Goal: Transaction & Acquisition: Purchase product/service

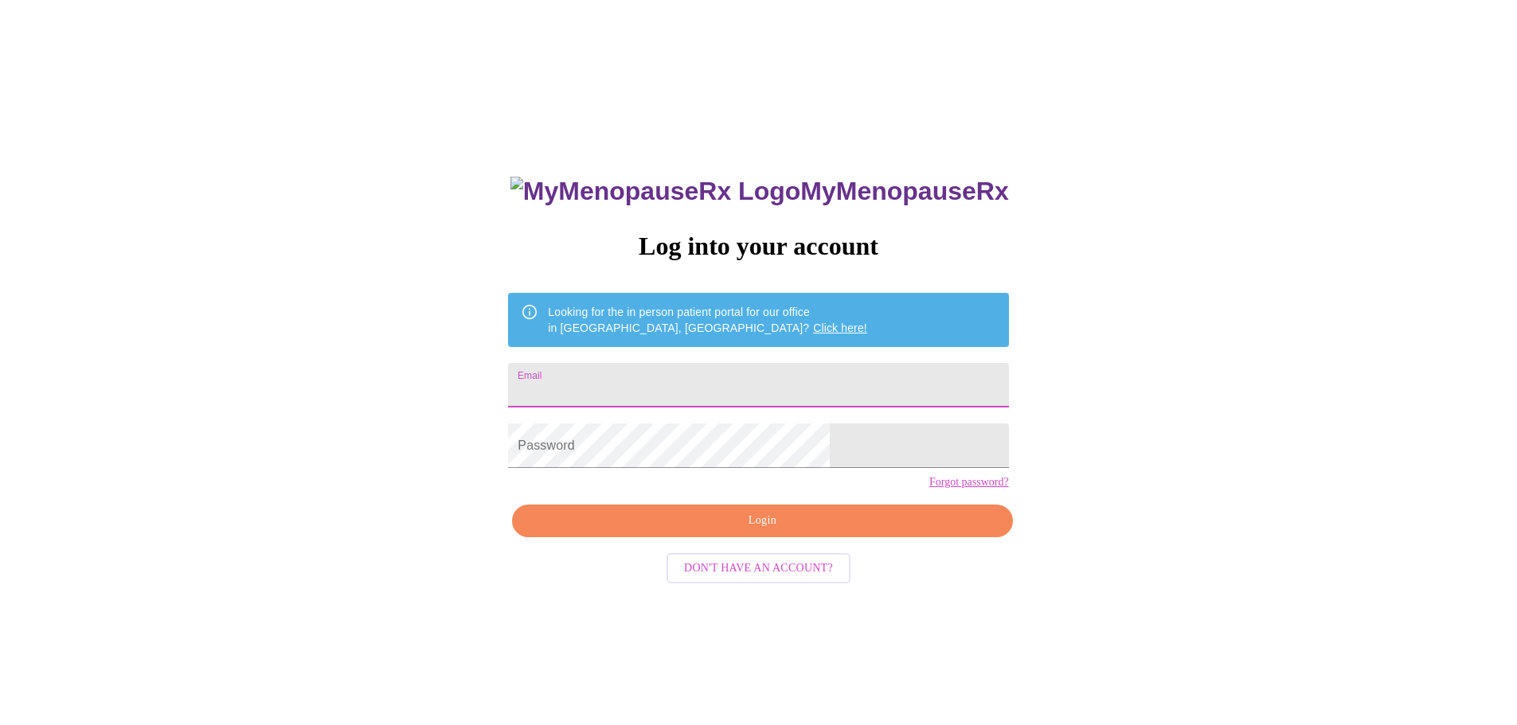
click at [719, 369] on input "Email" at bounding box center [758, 385] width 500 height 45
type input "[EMAIL_ADDRESS][DOMAIN_NAME]"
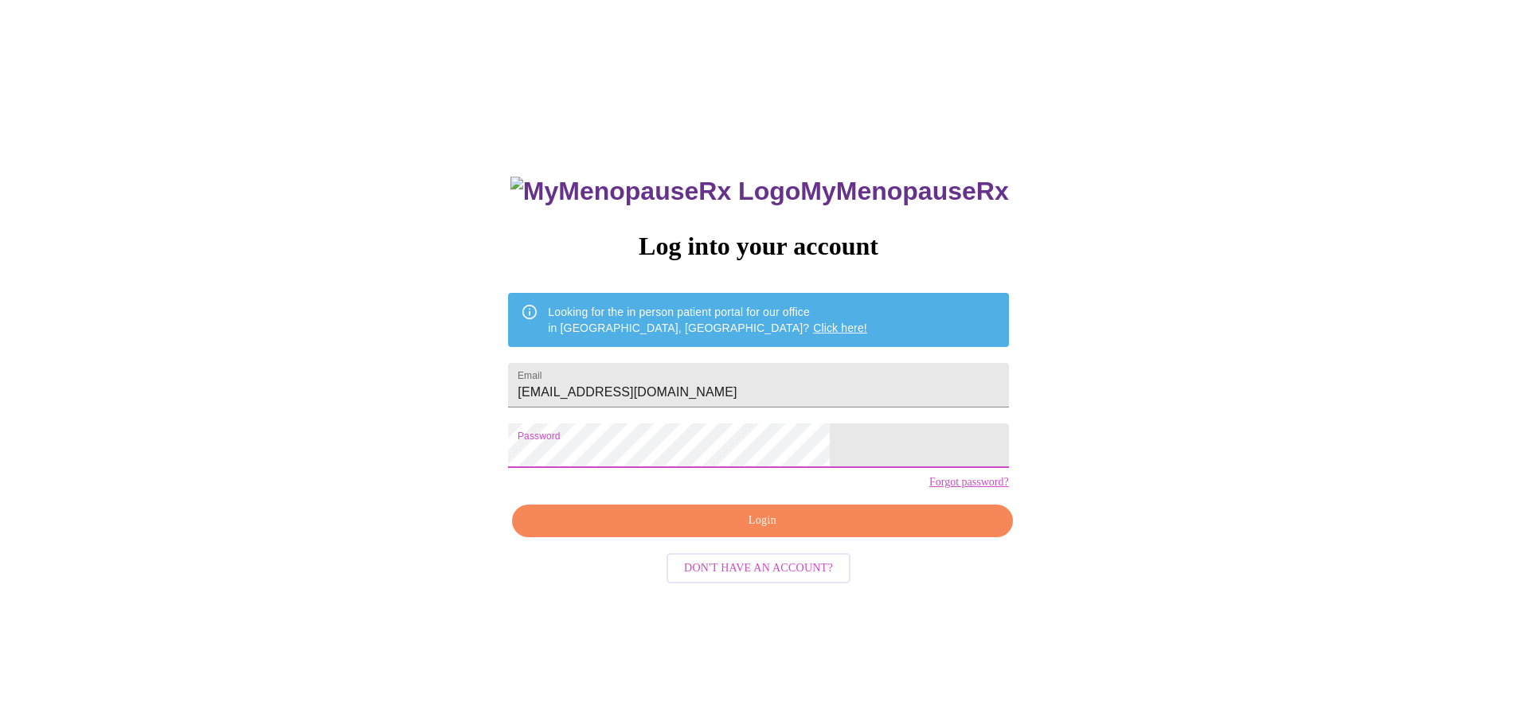
click at [804, 531] on span "Login" at bounding box center [761, 521] width 463 height 20
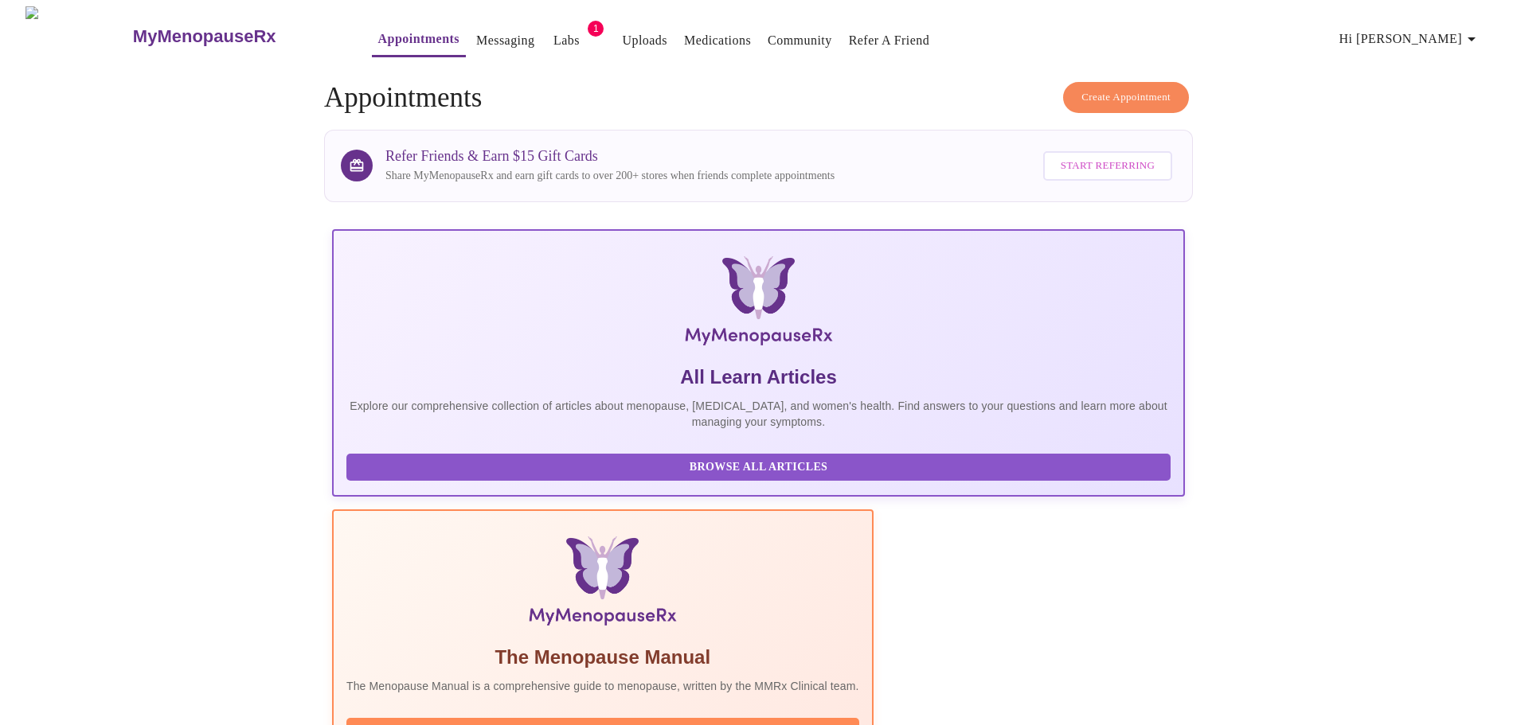
click at [684, 37] on link "Medications" at bounding box center [717, 40] width 67 height 22
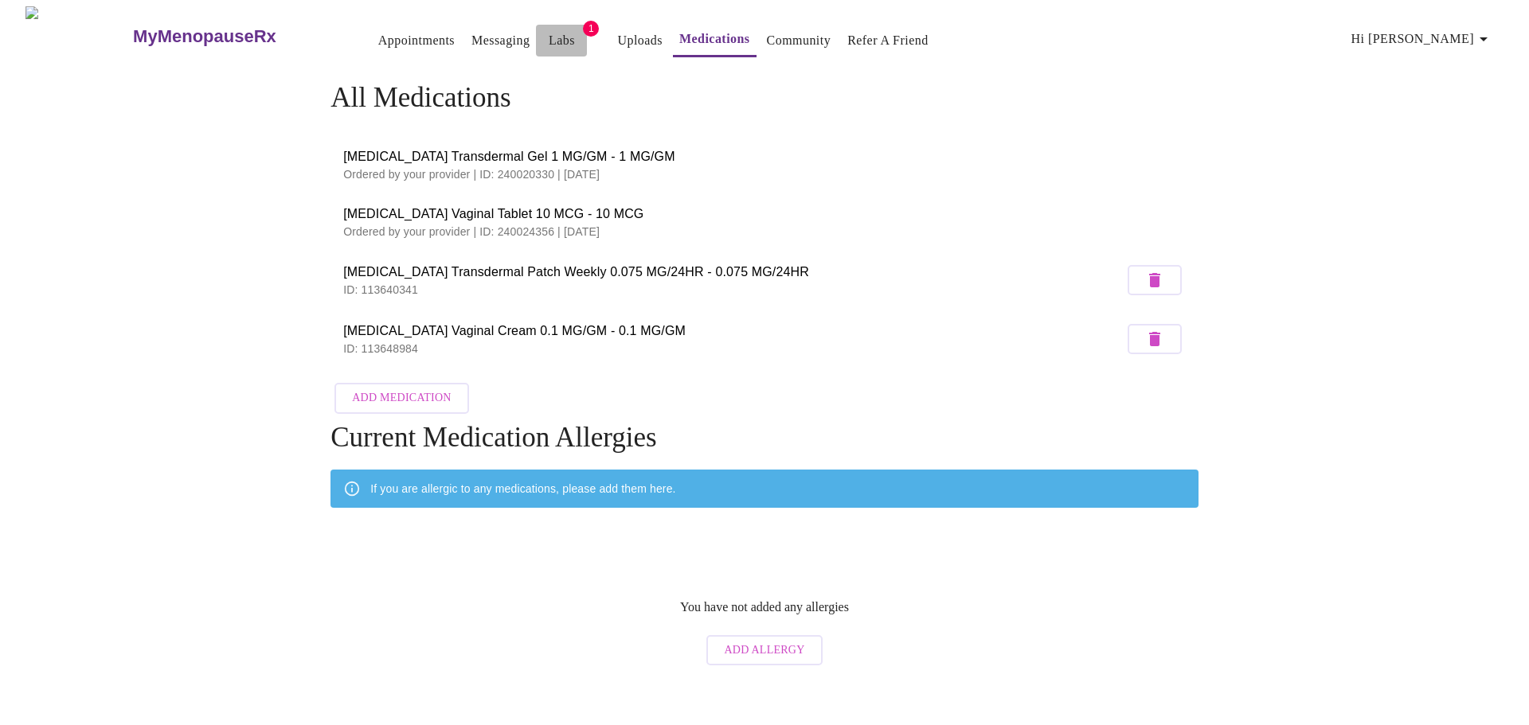
click at [549, 44] on link "Labs" at bounding box center [562, 40] width 26 height 22
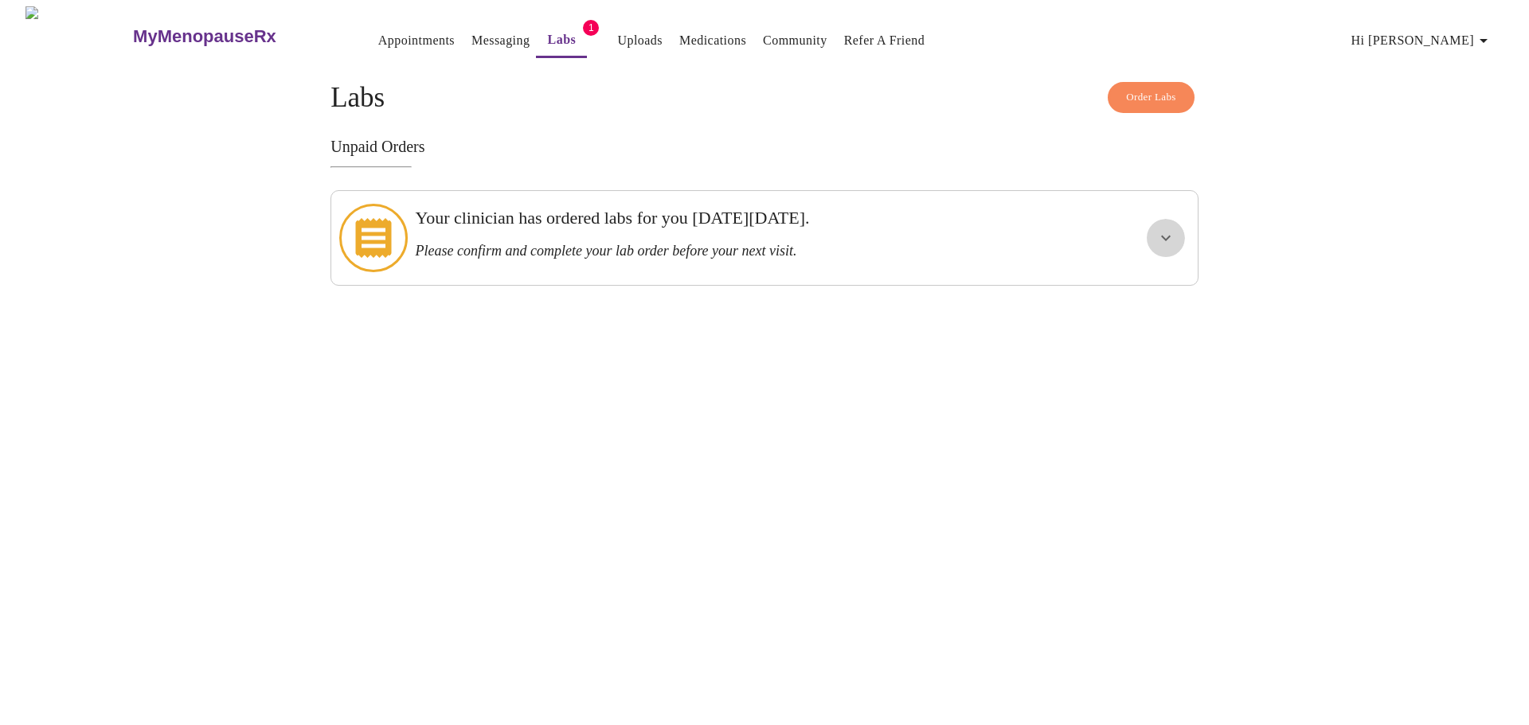
click at [1166, 236] on icon "show more" at bounding box center [1166, 239] width 10 height 6
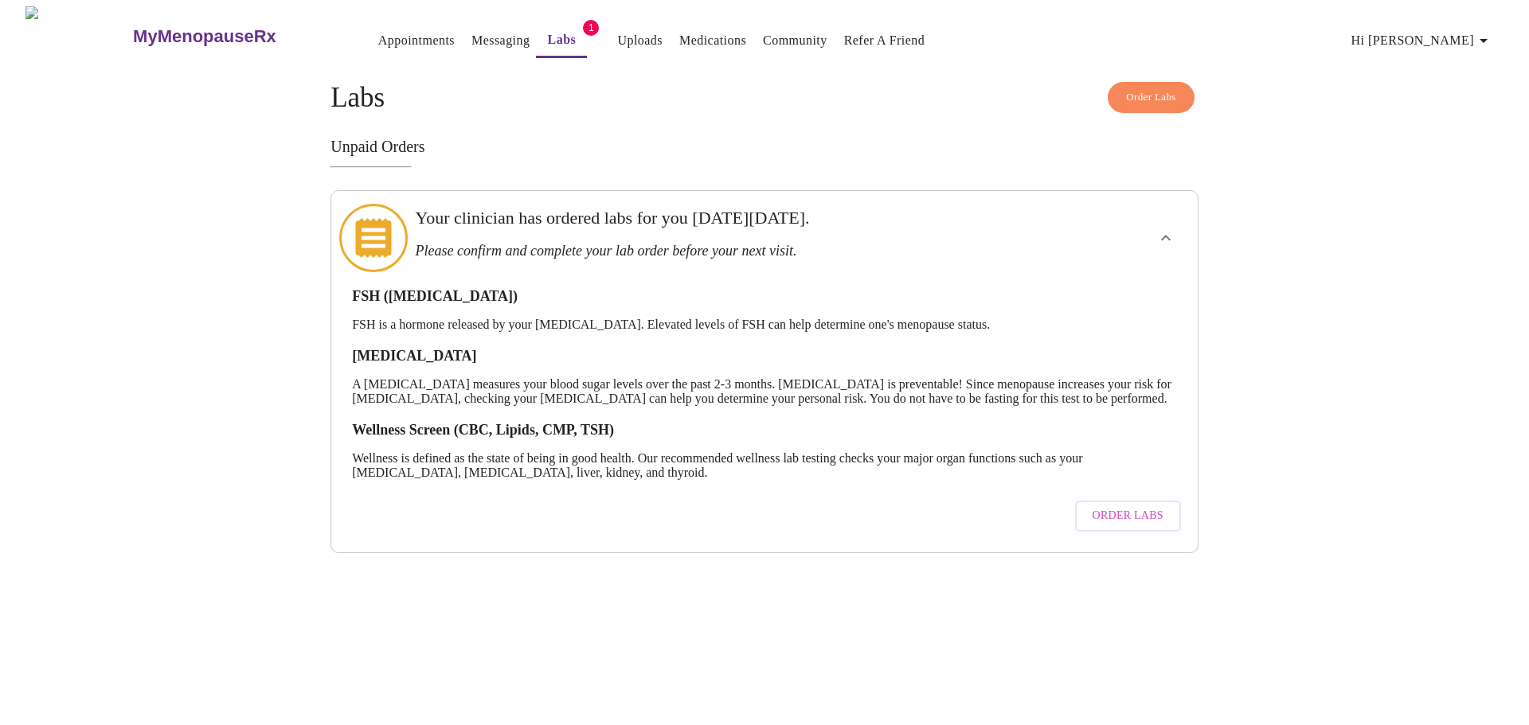
click at [1430, 36] on span "Hi [PERSON_NAME]" at bounding box center [1422, 40] width 142 height 22
click at [1324, 104] on div at bounding box center [764, 362] width 1529 height 725
click at [135, 26] on h3 "MyMenopauseRx" at bounding box center [204, 36] width 143 height 21
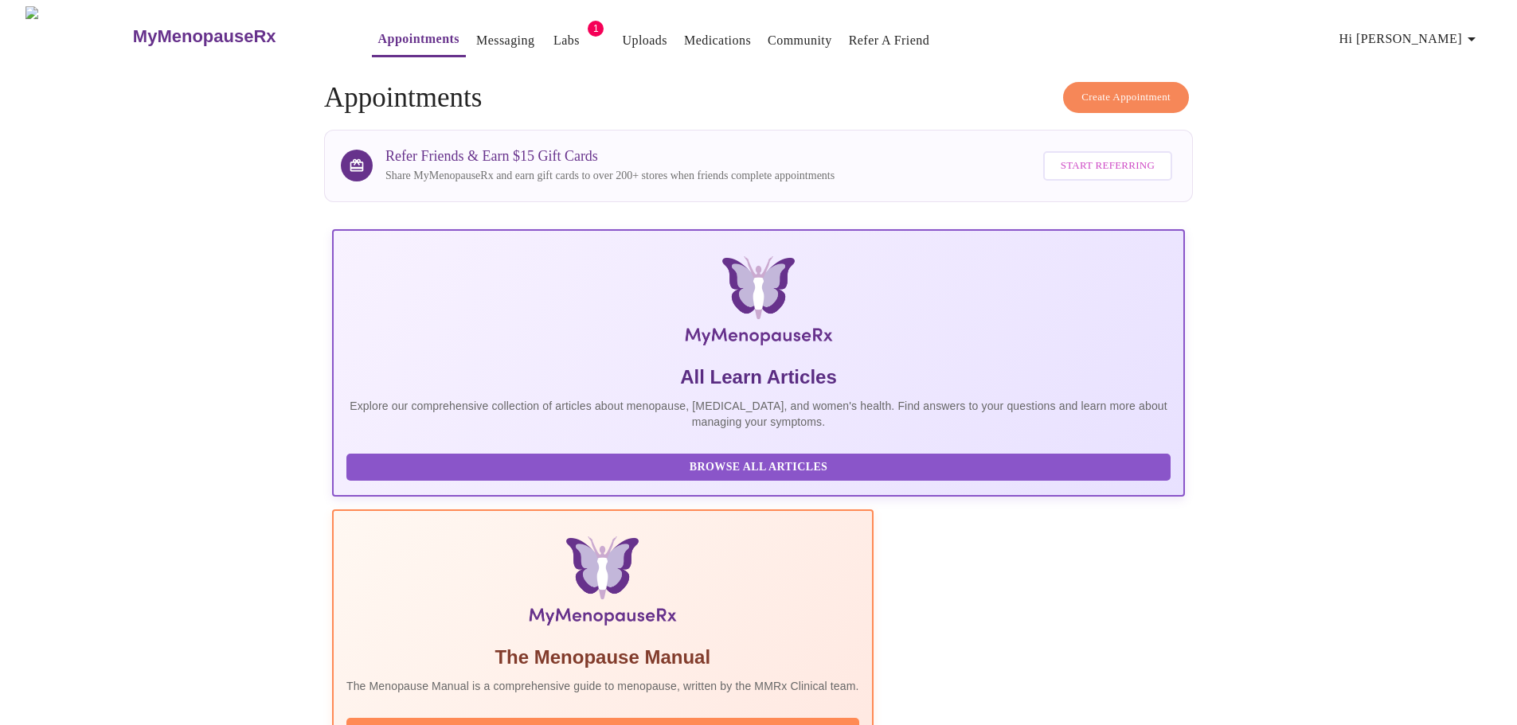
click at [553, 37] on link "Labs" at bounding box center [566, 40] width 26 height 22
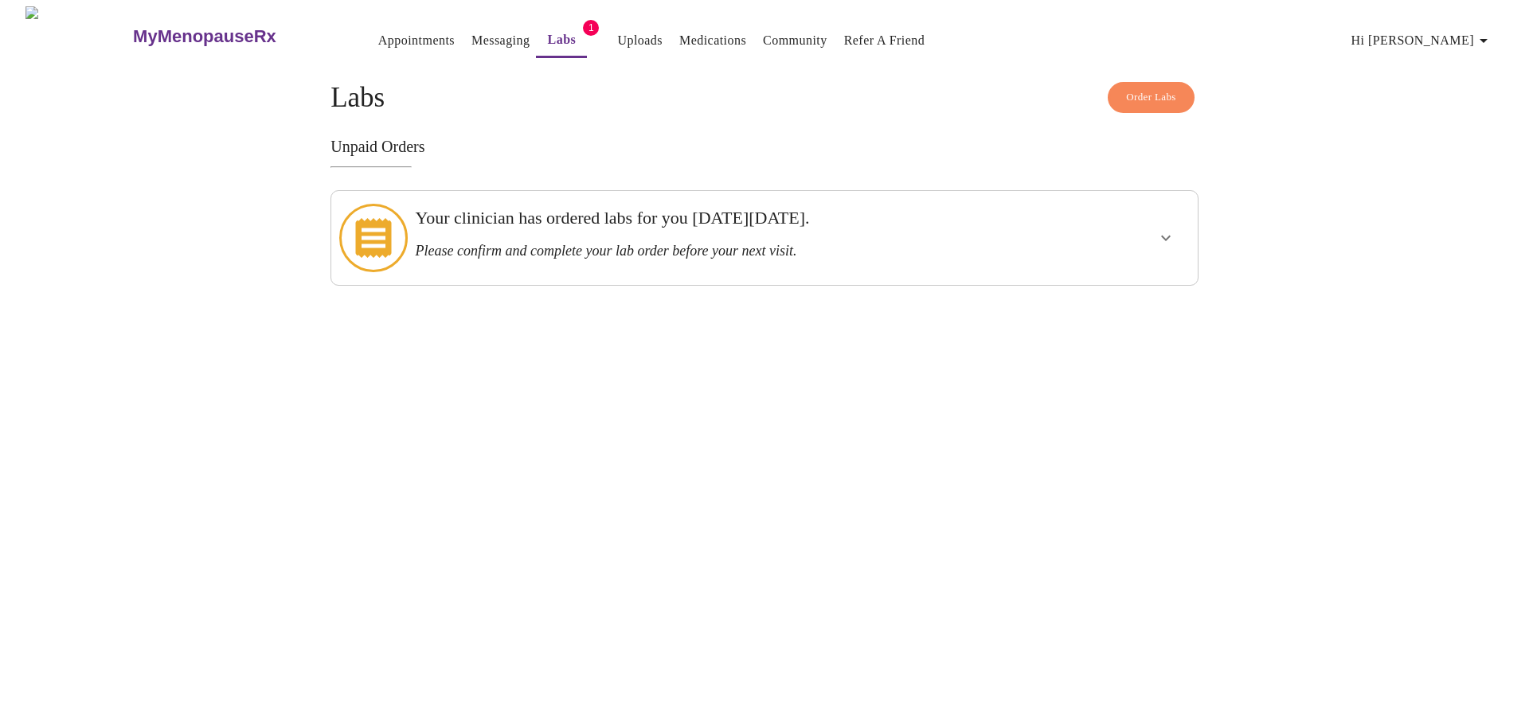
click at [1145, 234] on div at bounding box center [1120, 237] width 143 height 81
click at [1176, 235] on button "show more" at bounding box center [1166, 238] width 38 height 38
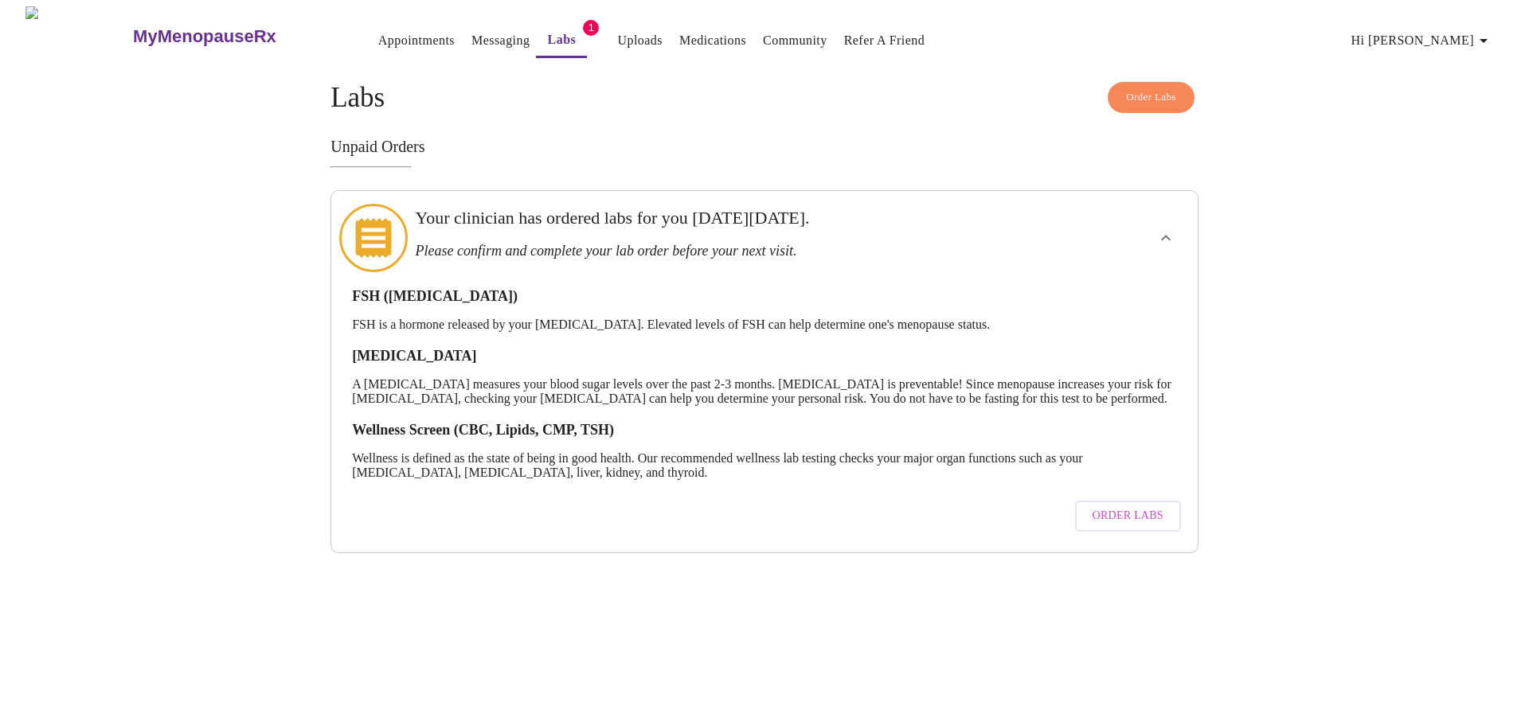
click at [1139, 510] on span "Order Labs" at bounding box center [1127, 516] width 71 height 20
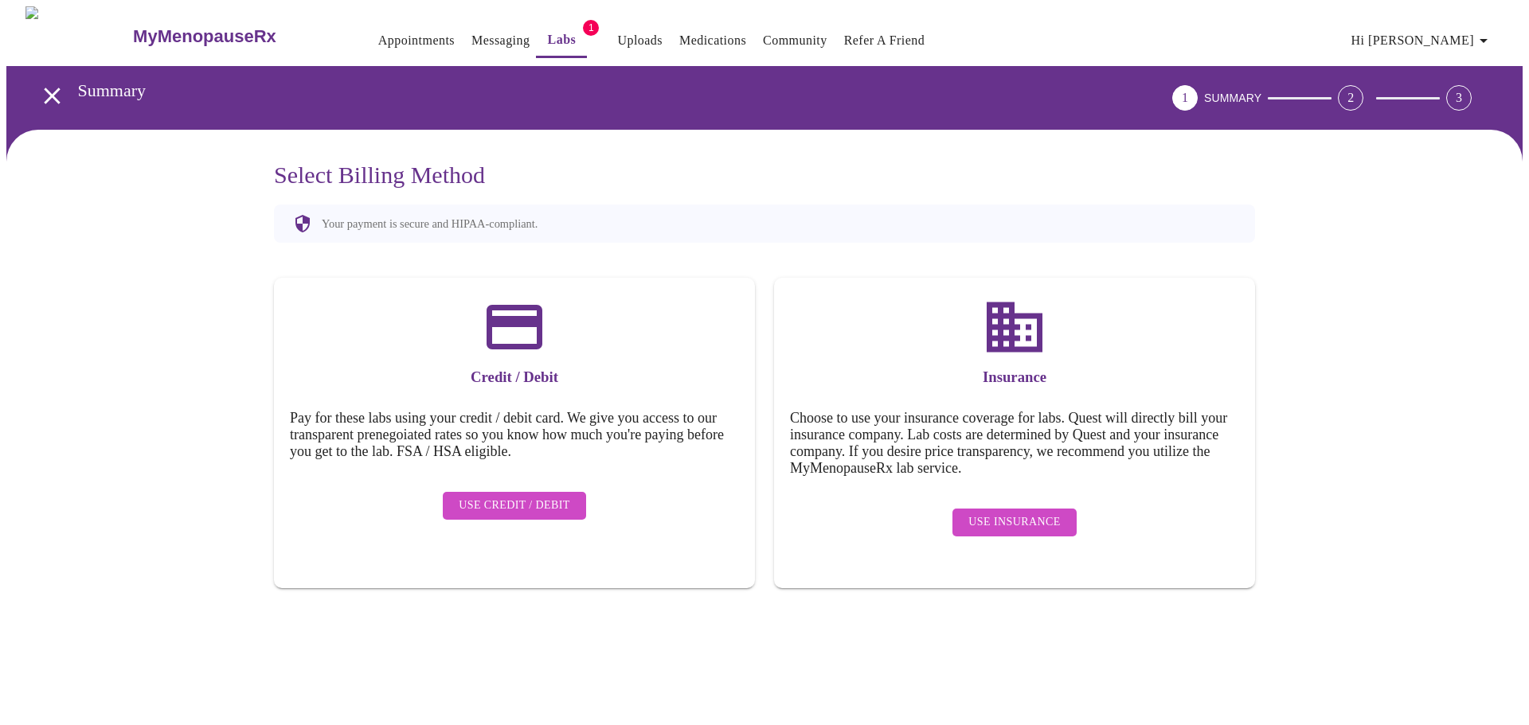
click at [501, 496] on span "Use Credit / Debit" at bounding box center [514, 506] width 111 height 20
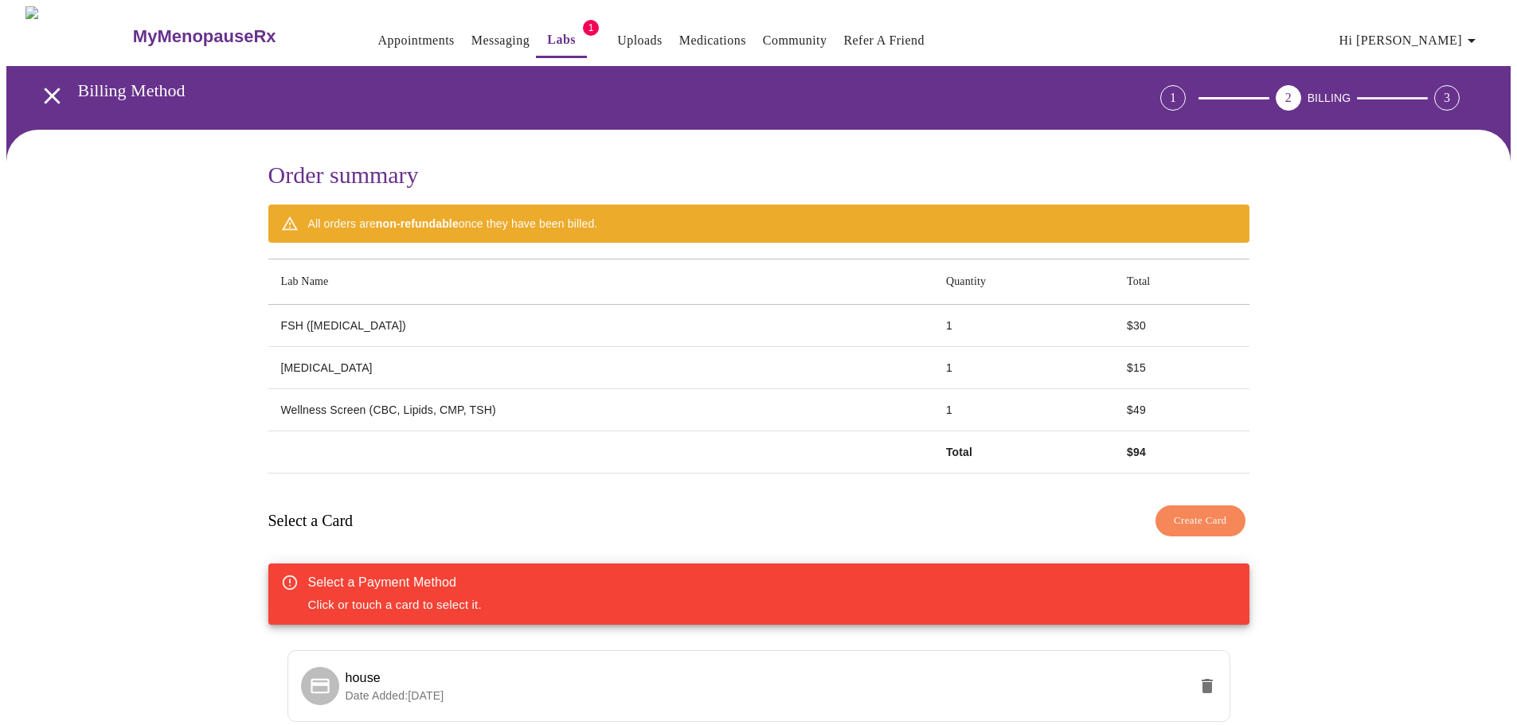
click at [391, 30] on link "Appointments" at bounding box center [416, 40] width 76 height 22
